Goal: Find specific page/section: Find specific page/section

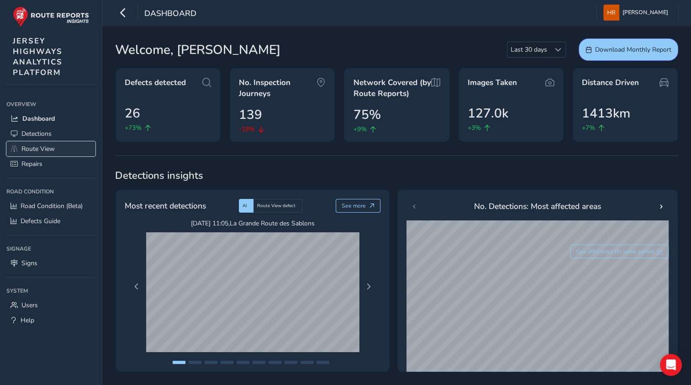
click at [60, 146] on link "Route View" at bounding box center [50, 148] width 89 height 15
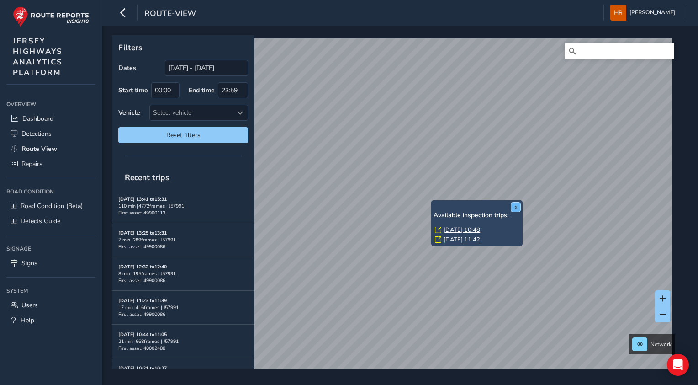
click at [516, 207] on button "x" at bounding box center [515, 206] width 9 height 9
